Goal: Transaction & Acquisition: Purchase product/service

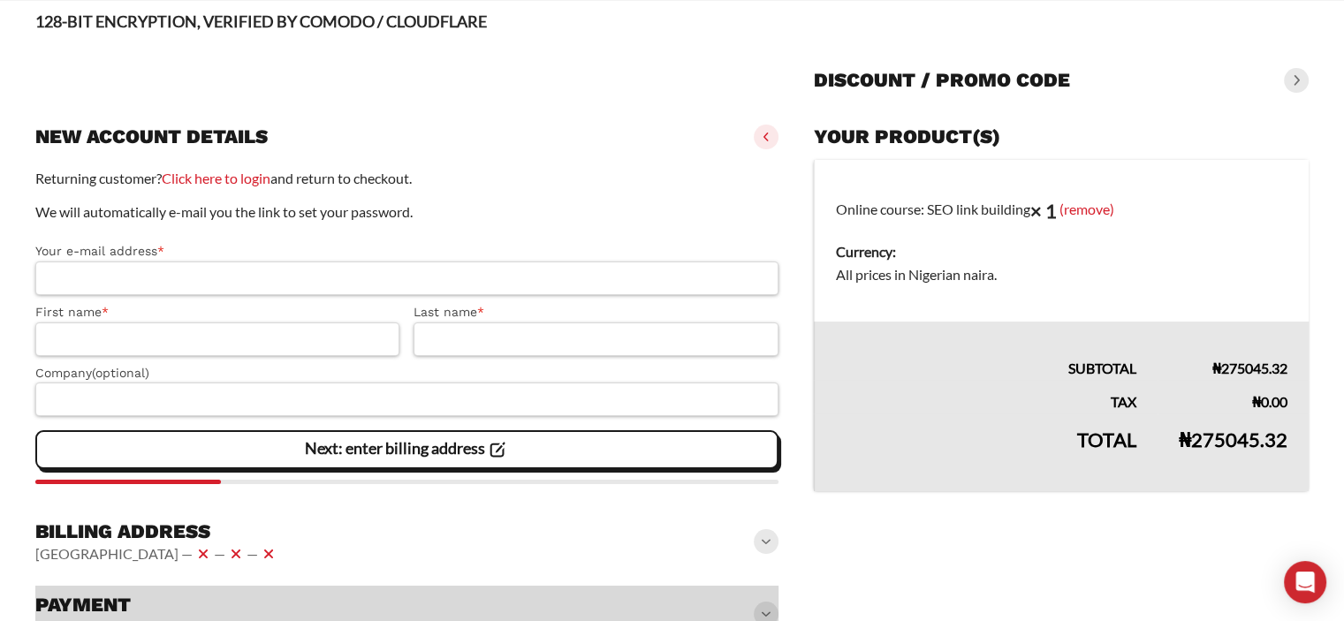
scroll to position [123, 0]
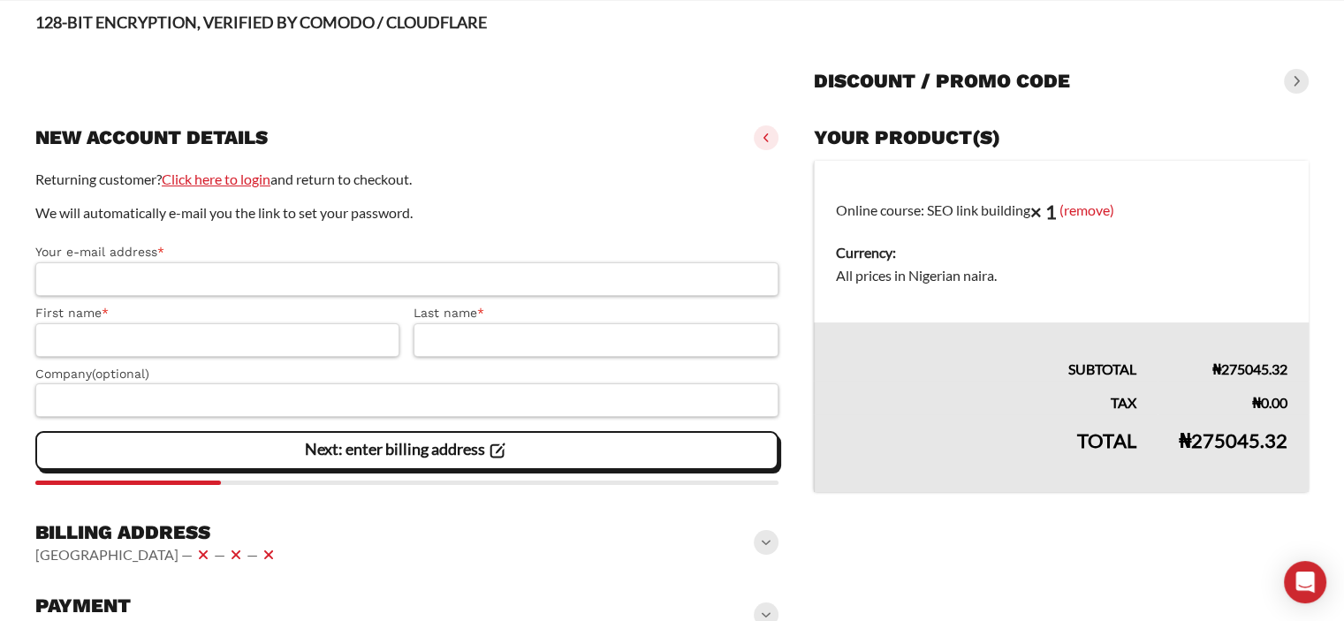
click at [213, 175] on link "Click here to login" at bounding box center [216, 179] width 109 height 17
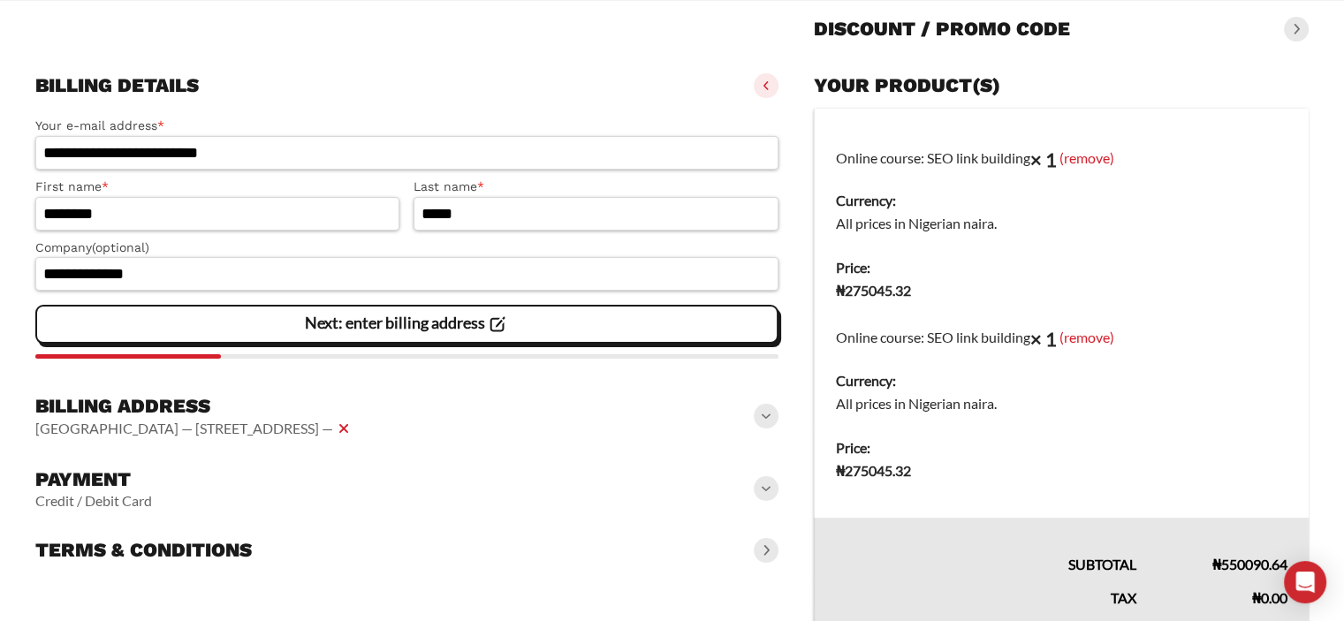
scroll to position [147, 0]
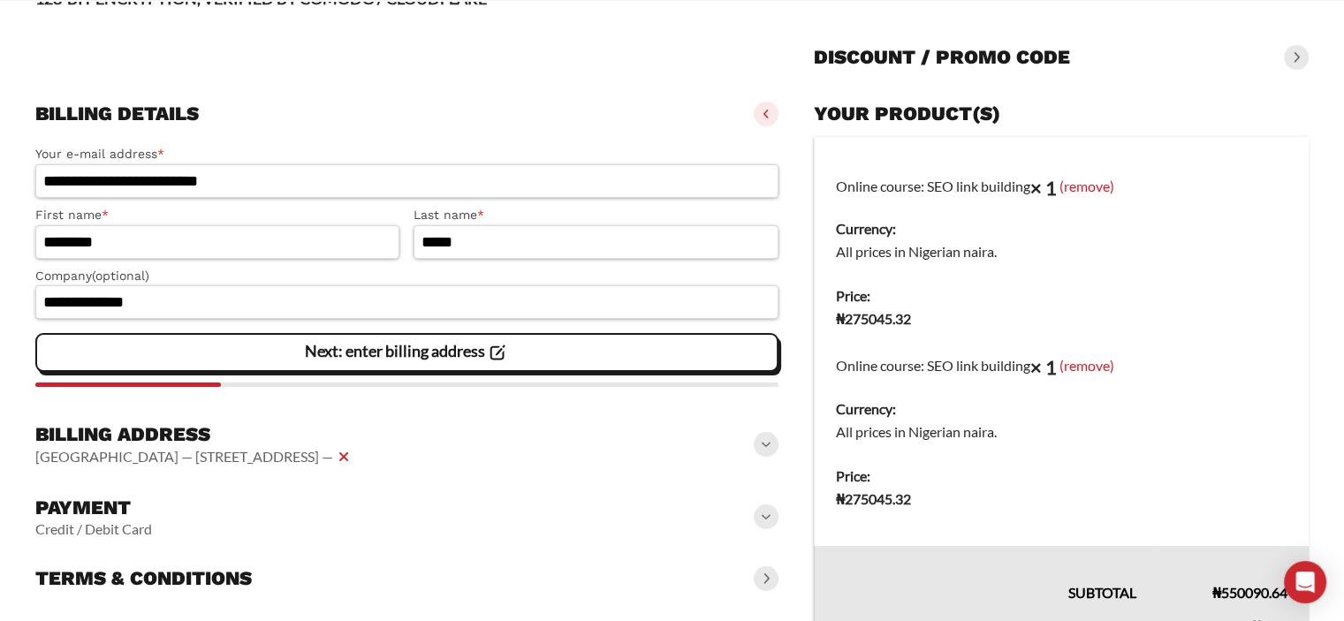
drag, startPoint x: 0, startPoint y: 0, endPoint x: 1068, endPoint y: 459, distance: 1162.2
click at [1068, 459] on form "**********" at bounding box center [672, 403] width 1274 height 646
click at [1068, 459] on td "Price: ₦ 275045.32" at bounding box center [1061, 500] width 495 height 92
click at [1107, 367] on link "(remove)" at bounding box center [1087, 365] width 55 height 17
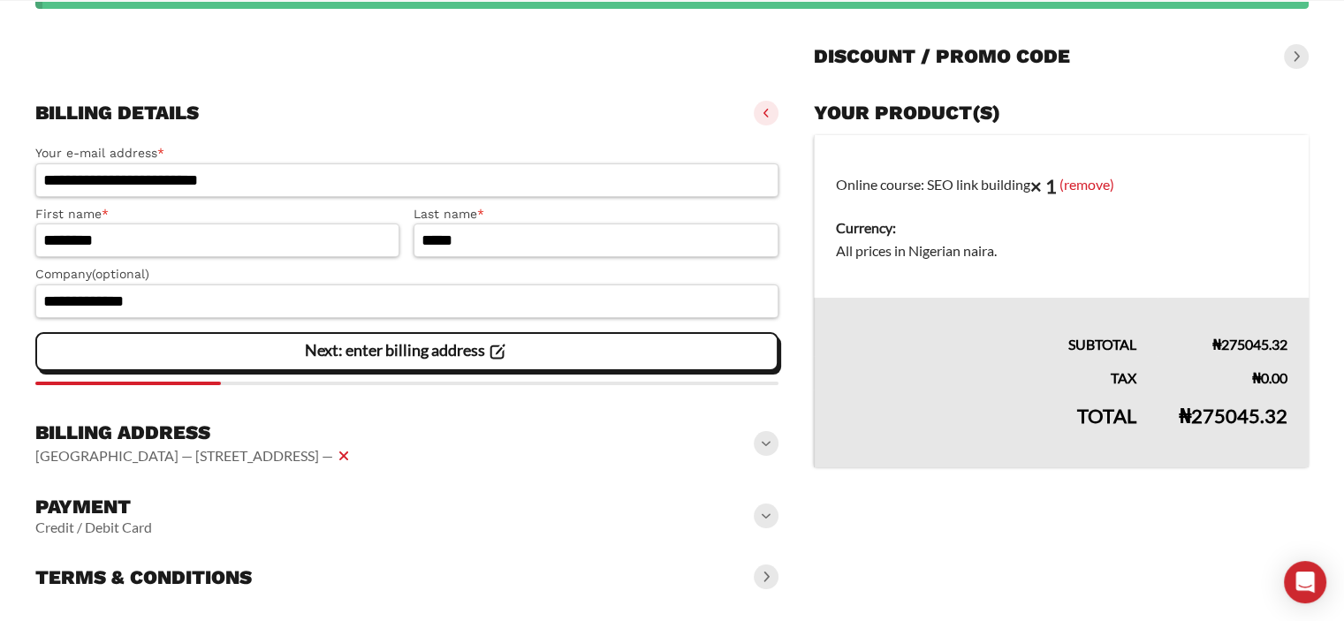
scroll to position [233, 0]
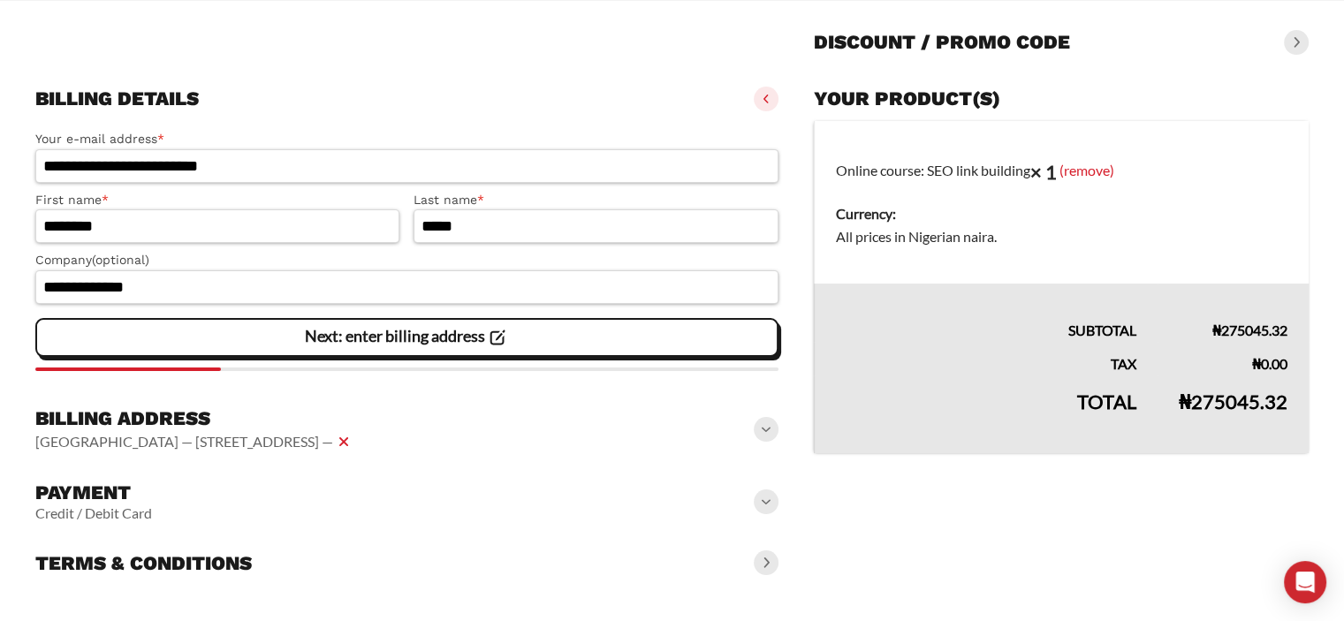
click at [763, 511] on span at bounding box center [766, 502] width 25 height 25
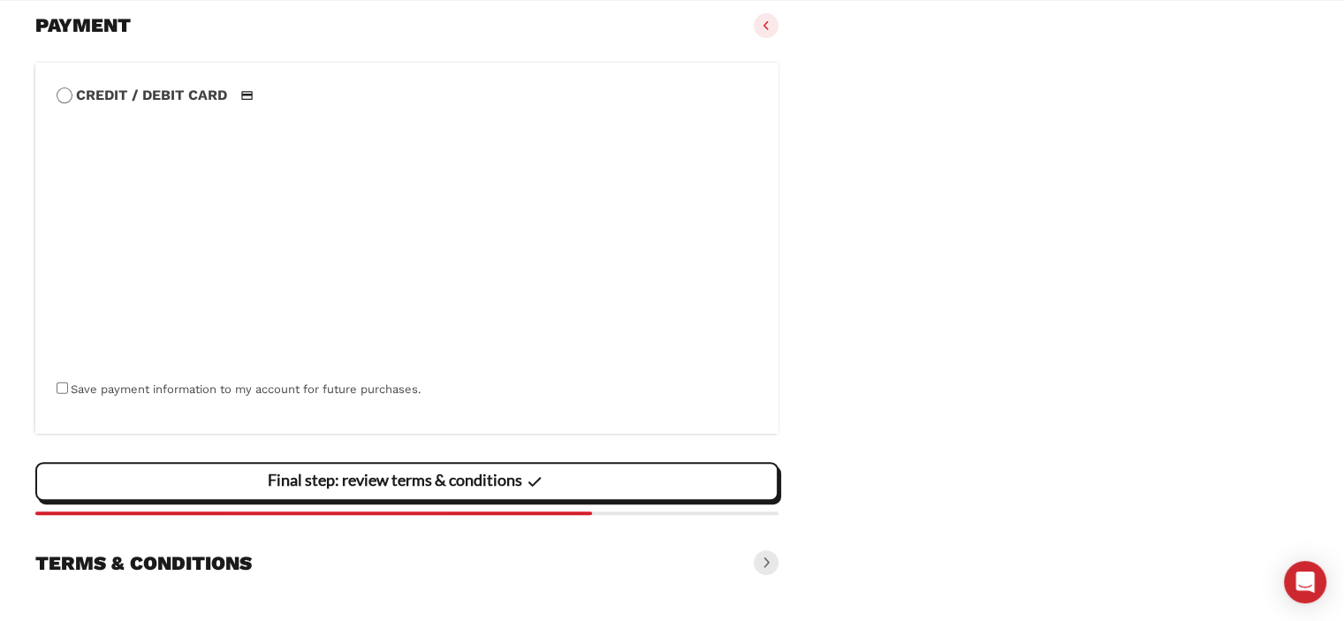
scroll to position [701, 0]
click at [844, 321] on vaadin-details "Your product(s) Online course: SEO link building × 1 (remove) Currency: All pri…" at bounding box center [1061, 97] width 495 height 971
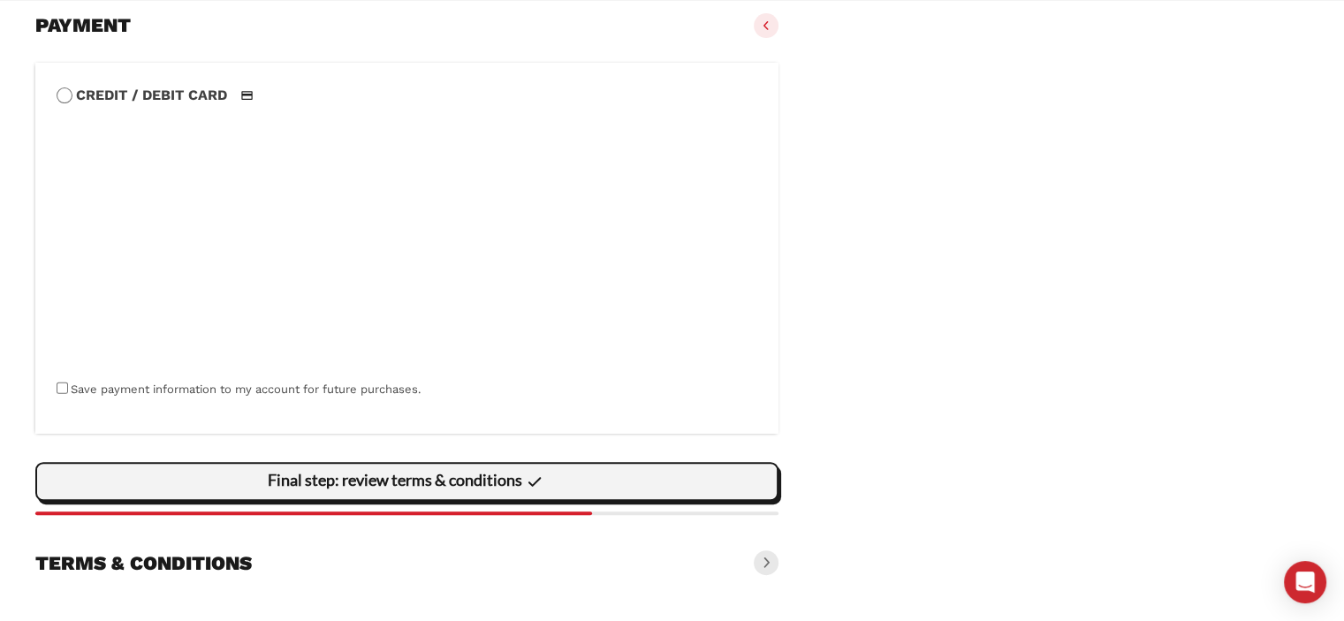
click at [0, 0] on slot "Final step: review terms & conditions" at bounding box center [0, 0] width 0 height 0
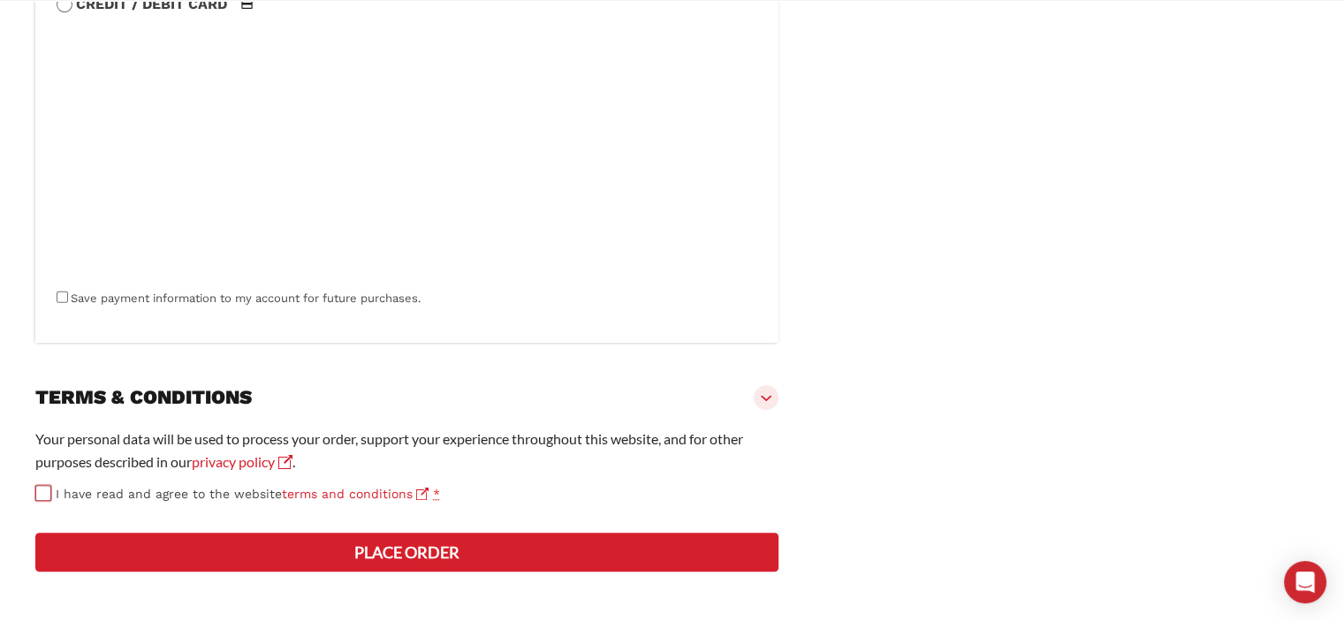
scroll to position [856, 0]
click at [381, 550] on button "Place order" at bounding box center [406, 552] width 743 height 39
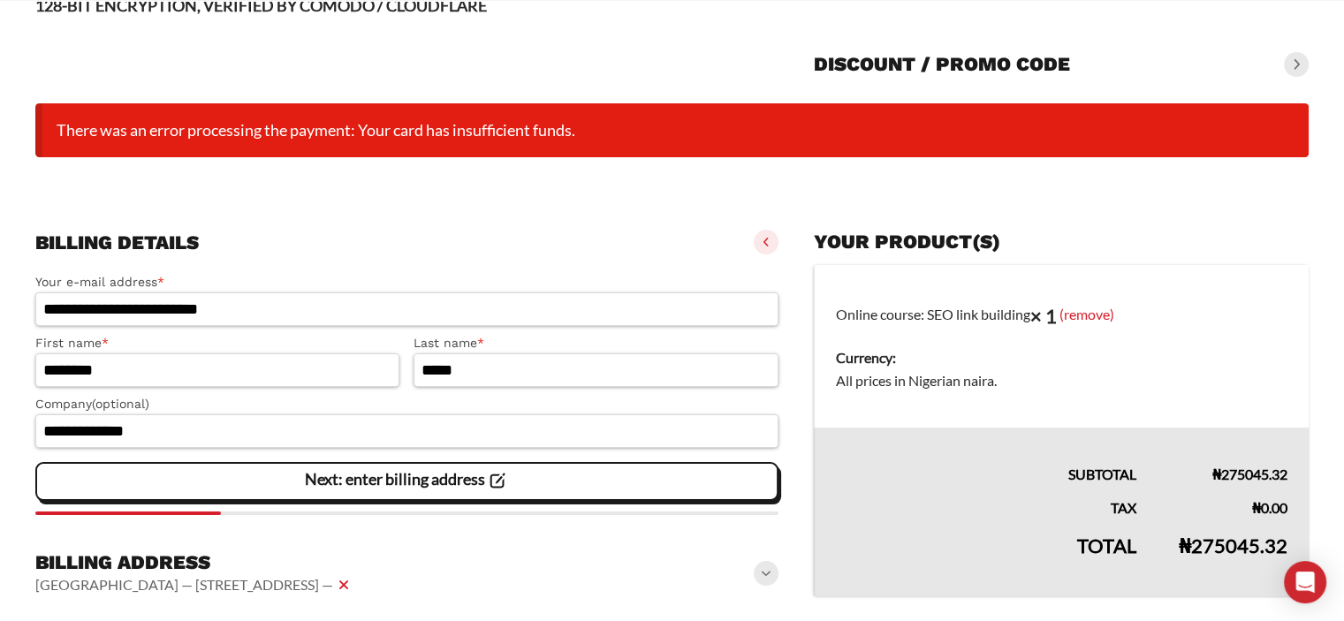
scroll to position [138, 0]
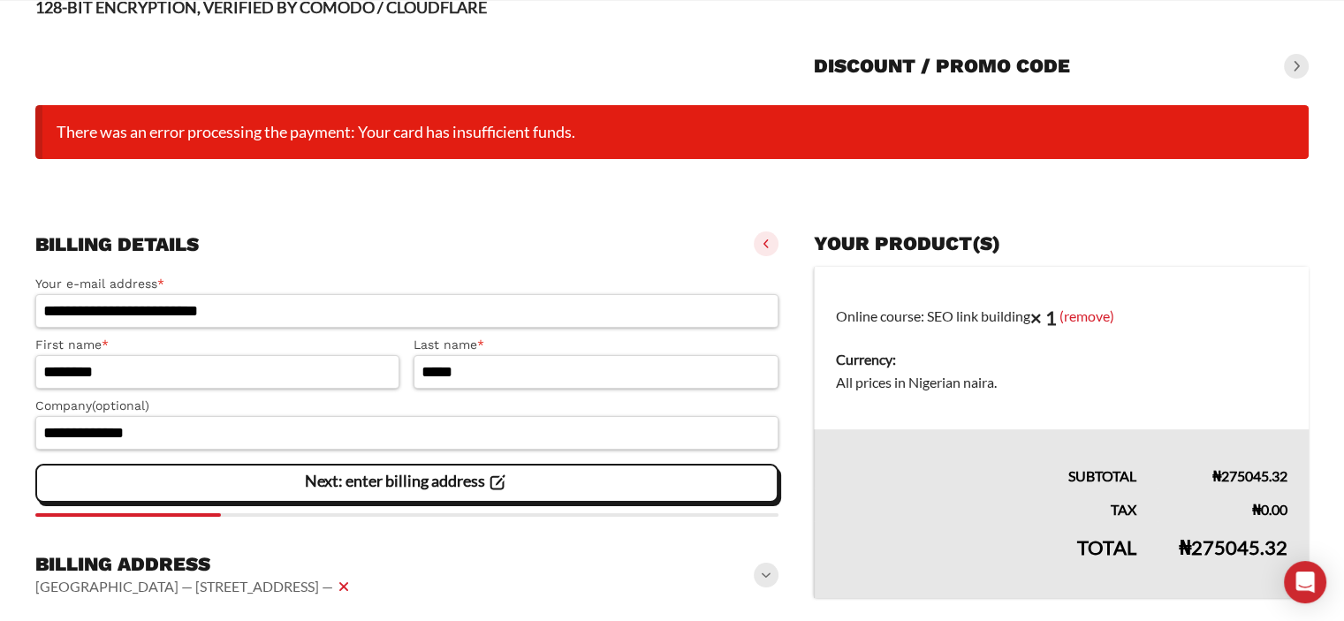
click at [381, 550] on div "Billing address [GEOGRAPHIC_DATA] — [STREET_ADDRESS] —" at bounding box center [406, 575] width 743 height 60
